Goal: Information Seeking & Learning: Learn about a topic

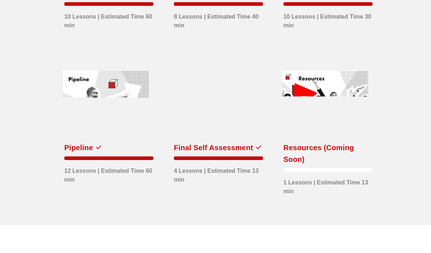
scroll to position [300, 0]
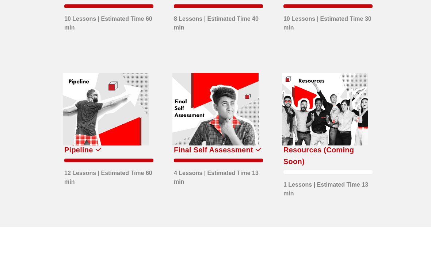
click at [327, 136] on div at bounding box center [325, 109] width 86 height 73
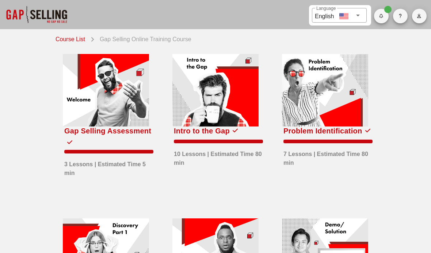
click at [40, 15] on div at bounding box center [36, 14] width 73 height 29
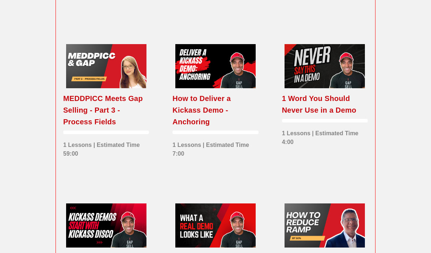
scroll to position [602, 0]
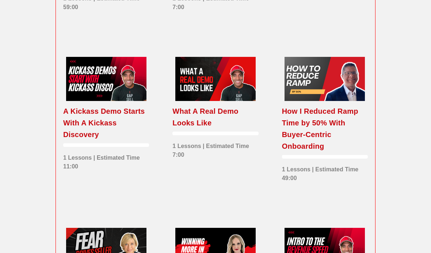
click at [93, 114] on div "A Kickass Demo Starts With A Kickass Discovery" at bounding box center [106, 123] width 86 height 35
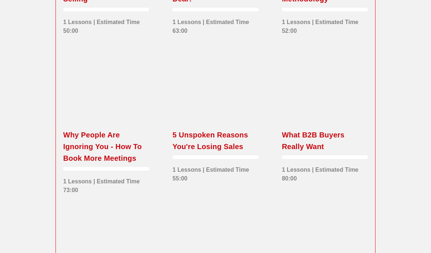
scroll to position [1551, 0]
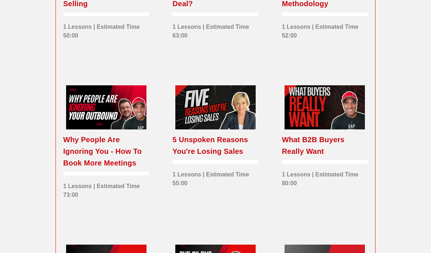
click at [79, 154] on div "Why People Are Ignoring You - How To Book More Meetings" at bounding box center [106, 151] width 86 height 35
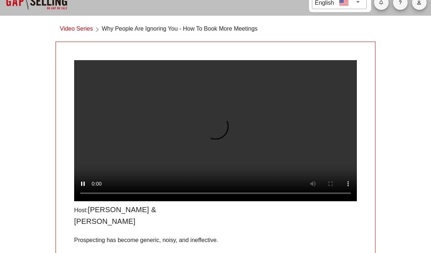
scroll to position [14, 0]
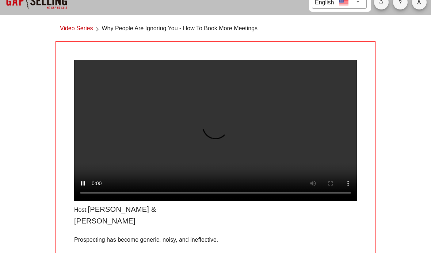
click at [97, 165] on video at bounding box center [215, 130] width 282 height 141
click at [215, 144] on video at bounding box center [215, 130] width 282 height 141
click at [216, 140] on video at bounding box center [215, 130] width 282 height 141
click at [174, 201] on video at bounding box center [215, 130] width 282 height 141
click at [184, 139] on video at bounding box center [215, 130] width 282 height 141
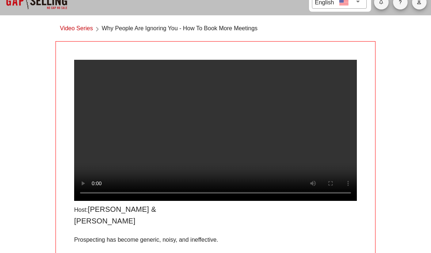
click at [186, 140] on video at bounding box center [215, 130] width 282 height 141
click at [211, 194] on video at bounding box center [215, 130] width 282 height 141
click at [266, 231] on div at bounding box center [264, 215] width 194 height 32
click at [193, 186] on video at bounding box center [215, 130] width 282 height 141
click at [168, 201] on video at bounding box center [215, 130] width 282 height 141
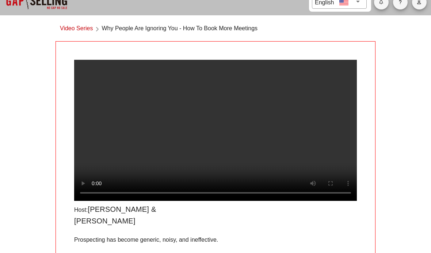
click at [213, 137] on video at bounding box center [215, 130] width 282 height 141
click at [215, 143] on video at bounding box center [215, 130] width 282 height 141
click at [131, 157] on video at bounding box center [215, 130] width 282 height 141
click at [212, 136] on video at bounding box center [215, 130] width 282 height 141
click at [213, 142] on video at bounding box center [215, 130] width 282 height 141
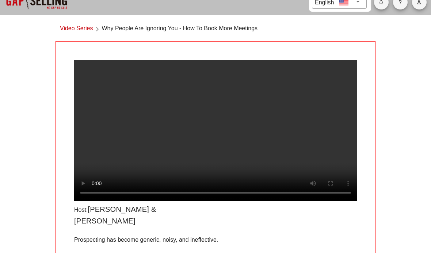
click at [186, 164] on video at bounding box center [215, 130] width 282 height 141
click at [212, 134] on video at bounding box center [215, 130] width 282 height 141
click at [216, 144] on video at bounding box center [215, 130] width 282 height 141
click at [84, 194] on video at bounding box center [215, 130] width 282 height 141
click at [212, 137] on video at bounding box center [215, 130] width 282 height 141
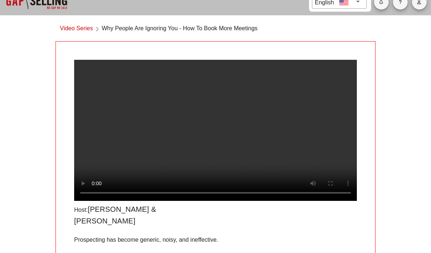
click at [208, 134] on video at bounding box center [215, 130] width 282 height 141
click at [202, 226] on div at bounding box center [264, 215] width 194 height 32
click at [199, 201] on video at bounding box center [215, 130] width 282 height 141
click at [215, 136] on video at bounding box center [215, 130] width 282 height 141
click at [217, 136] on video at bounding box center [215, 130] width 282 height 141
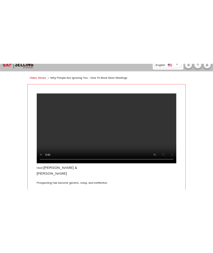
scroll to position [0, 0]
